Goal: Check status

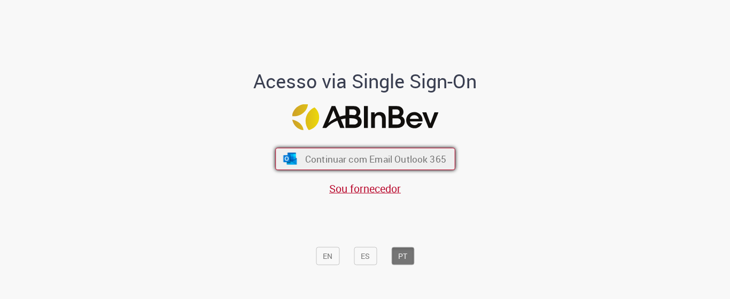
click at [337, 167] on button "Continuar com Email Outlook 365" at bounding box center [365, 158] width 180 height 22
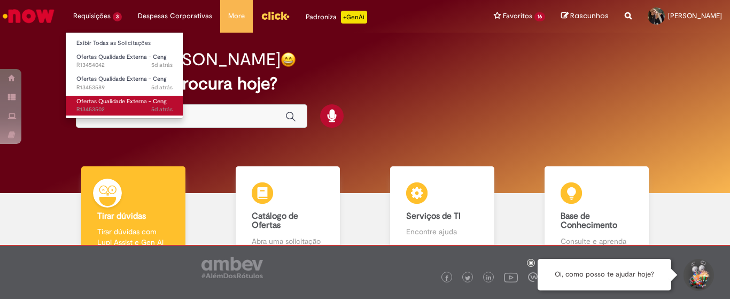
click at [129, 103] on span "Ofertas Qualidade Externa - Ceng" at bounding box center [121, 101] width 90 height 8
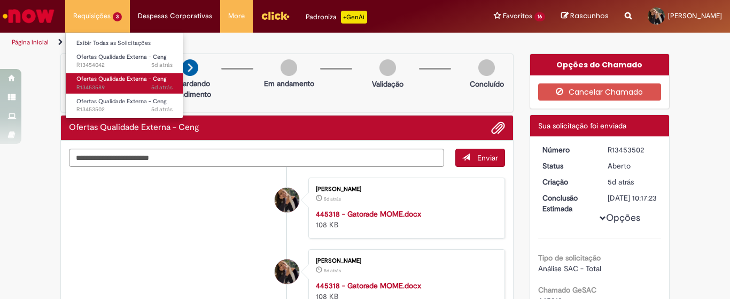
click at [132, 76] on span "Ofertas Qualidade Externa - Ceng" at bounding box center [121, 79] width 90 height 8
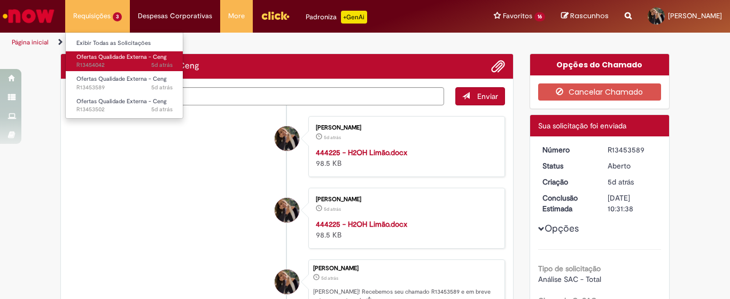
click at [126, 61] on span "5d atrás 5 dias atrás R13454042" at bounding box center [124, 65] width 96 height 9
